Goal: Task Accomplishment & Management: Use online tool/utility

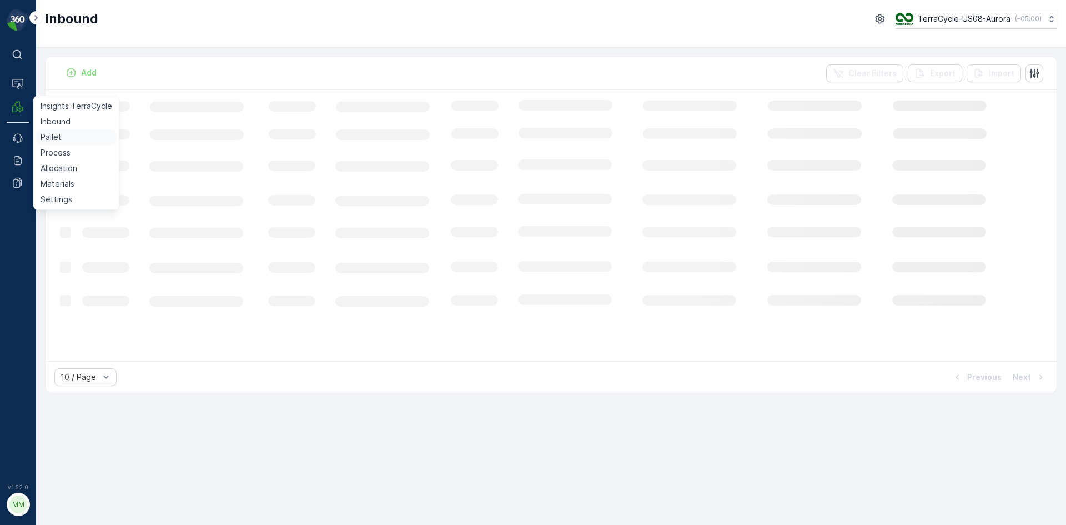
click at [50, 138] on p "Pallet" at bounding box center [51, 137] width 21 height 11
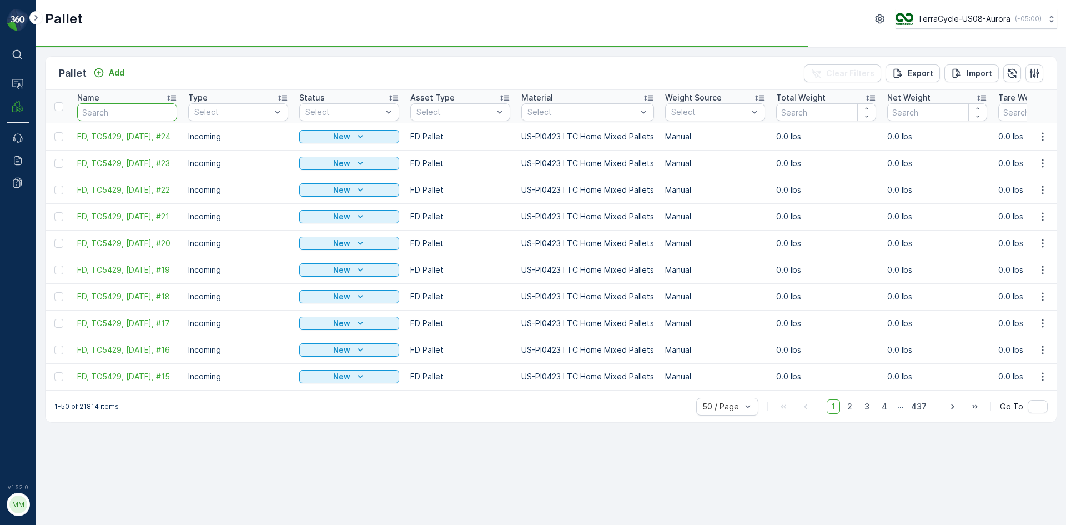
click at [93, 114] on input "text" at bounding box center [127, 112] width 100 height 18
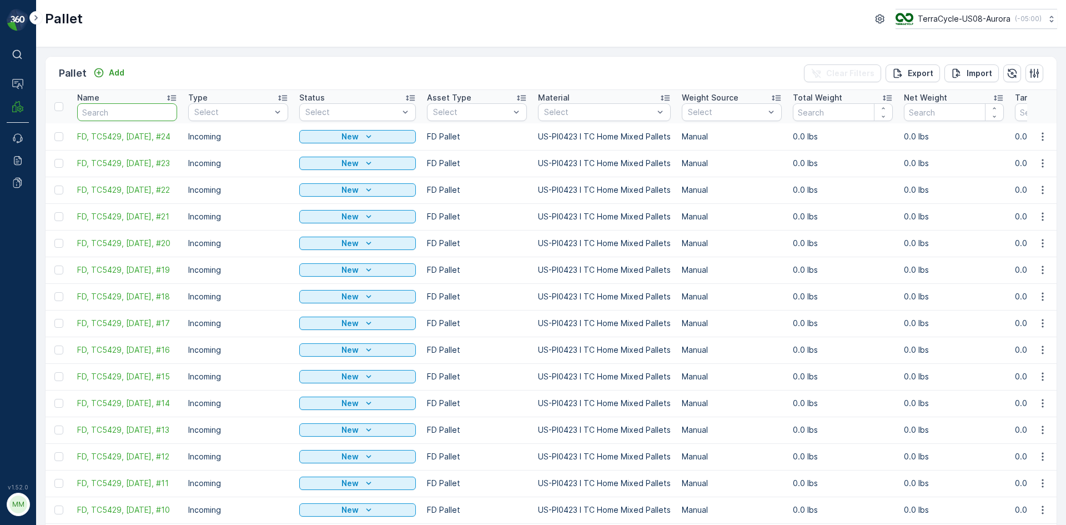
click at [127, 109] on input "text" at bounding box center [127, 112] width 100 height 18
type input "CA"
click at [127, 109] on input "CA" at bounding box center [127, 112] width 100 height 18
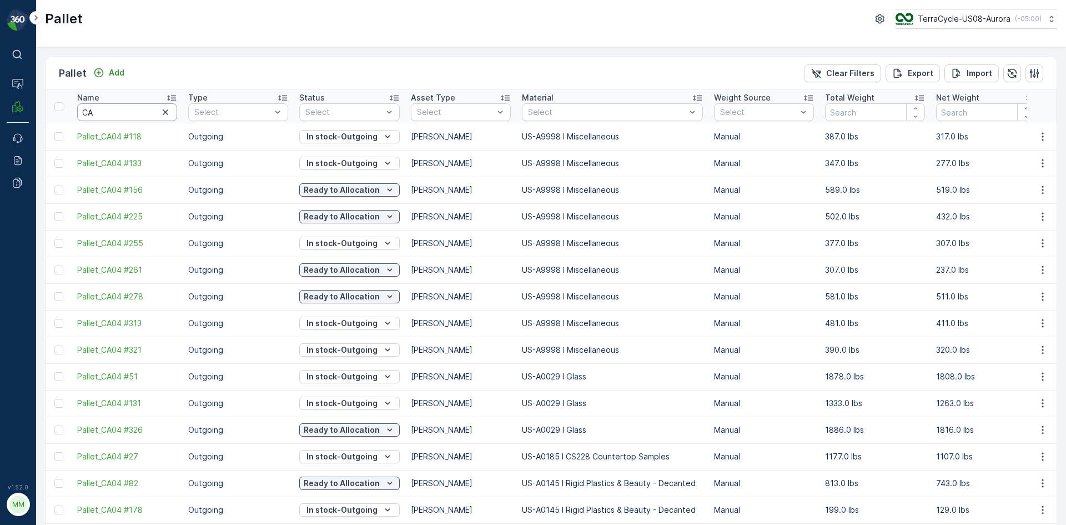
click at [131, 111] on input "CA" at bounding box center [127, 112] width 100 height 18
type input "CA04"
click at [121, 114] on input "CA04" at bounding box center [127, 112] width 100 height 18
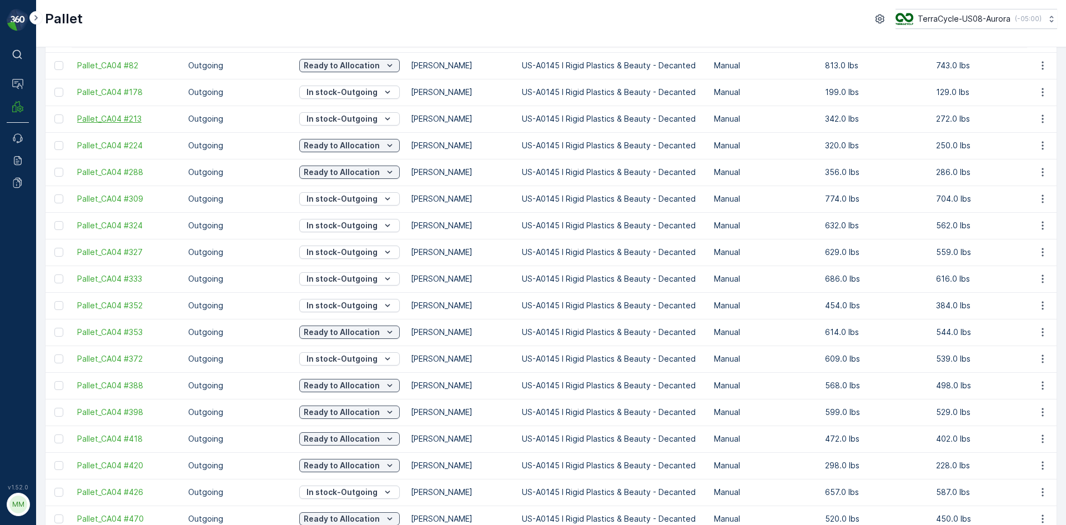
scroll to position [29, 0]
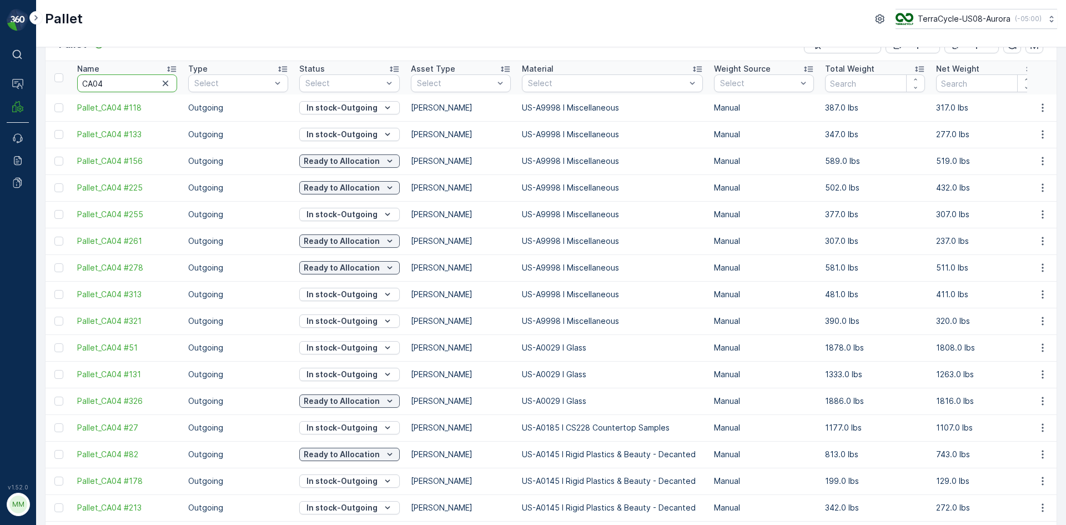
click at [123, 88] on input "CA04" at bounding box center [127, 83] width 100 height 18
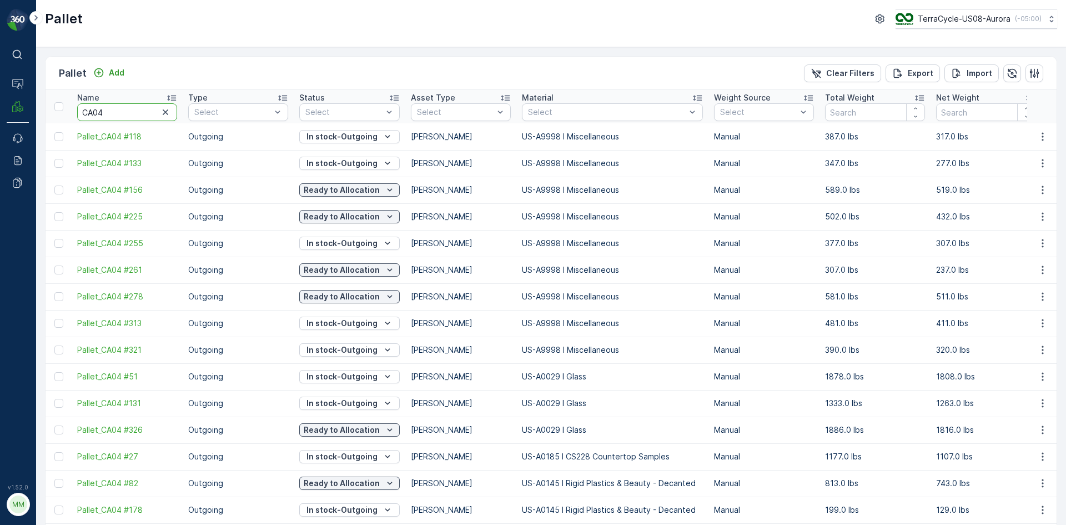
type input "CA04"
click at [121, 107] on input "CA04" at bounding box center [127, 112] width 100 height 18
type input "CA04 #"
type input "CA04 #239"
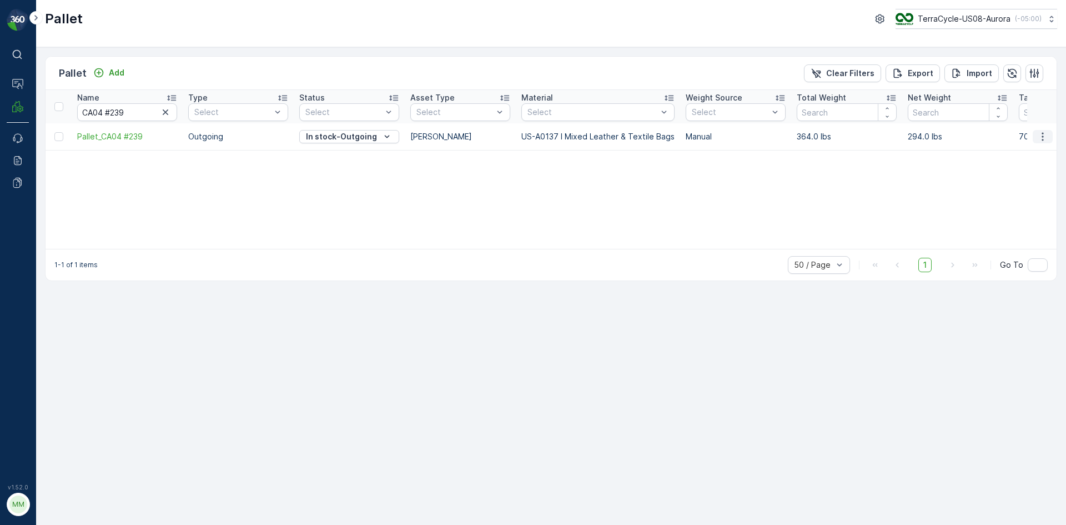
click at [1048, 138] on icon "button" at bounding box center [1042, 136] width 11 height 11
click at [1025, 214] on span "Print QR" at bounding box center [1012, 215] width 31 height 11
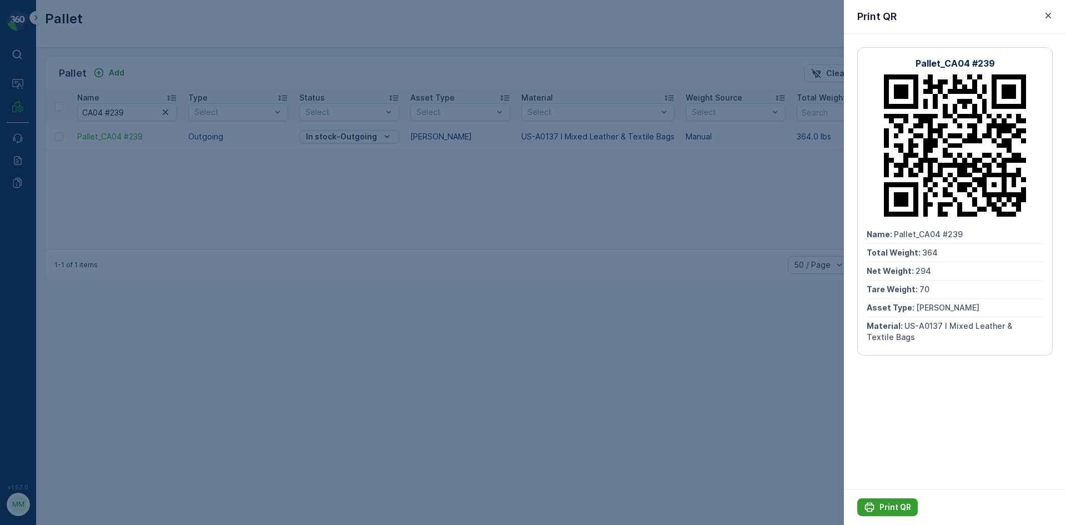
click at [908, 507] on p "Print QR" at bounding box center [896, 506] width 32 height 11
click at [1049, 13] on icon "button" at bounding box center [1048, 15] width 11 height 11
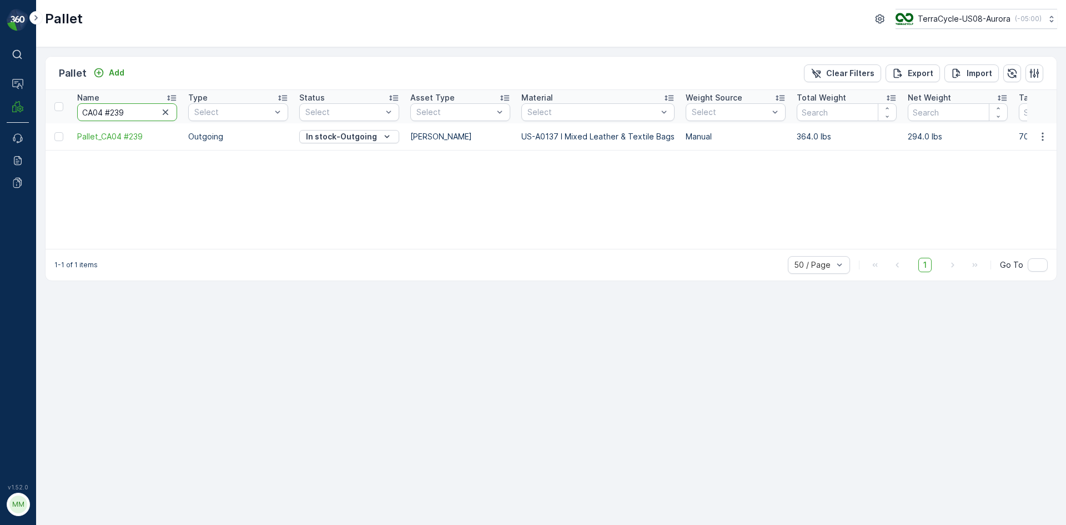
drag, startPoint x: 134, startPoint y: 112, endPoint x: 112, endPoint y: 108, distance: 23.1
click at [112, 108] on input "CA04 #239" at bounding box center [127, 112] width 100 height 18
type input "CA04 #255"
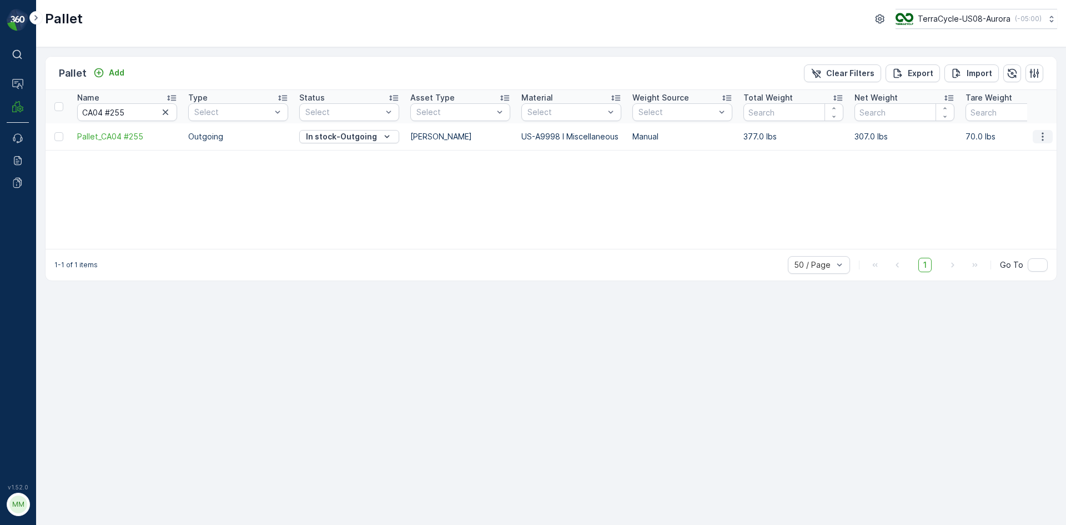
click at [1041, 138] on icon "button" at bounding box center [1042, 136] width 11 height 11
click at [1019, 211] on span "Print QR" at bounding box center [1012, 215] width 31 height 11
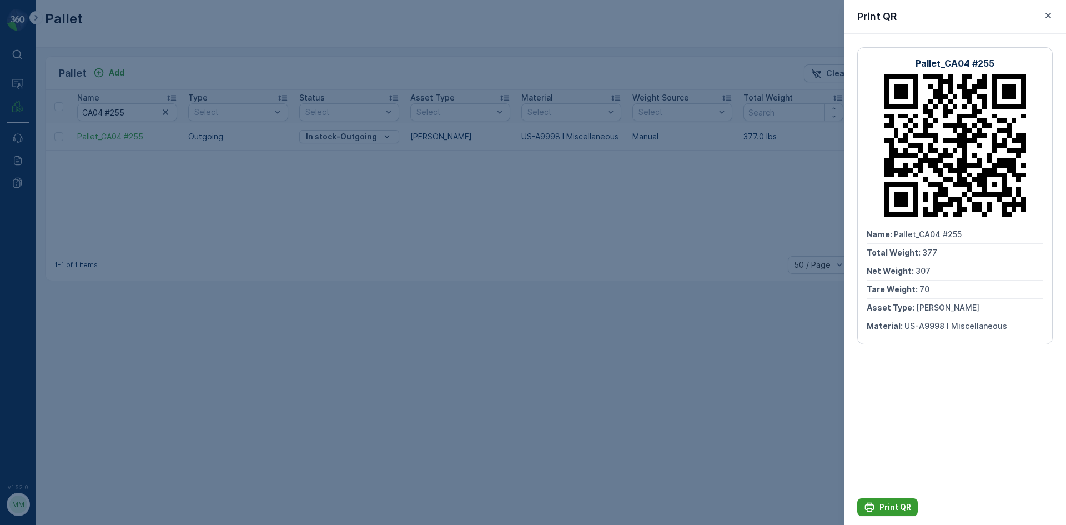
click at [910, 503] on p "Print QR" at bounding box center [896, 506] width 32 height 11
click at [1050, 15] on icon "button" at bounding box center [1049, 16] width 6 height 6
